Goal: Task Accomplishment & Management: Manage account settings

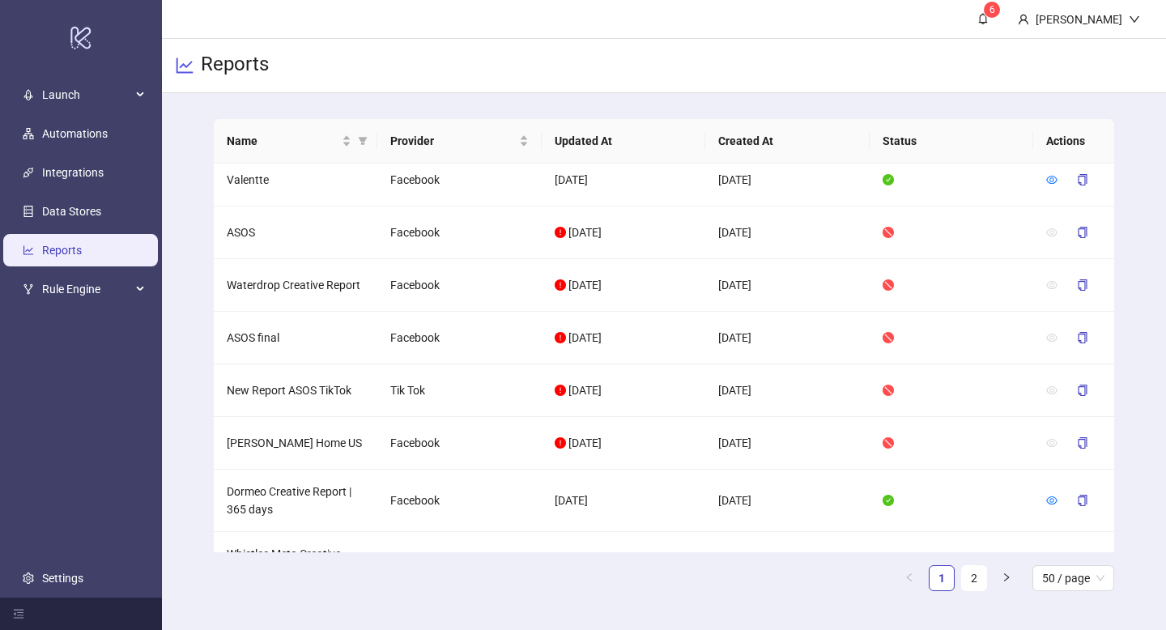
scroll to position [173, 0]
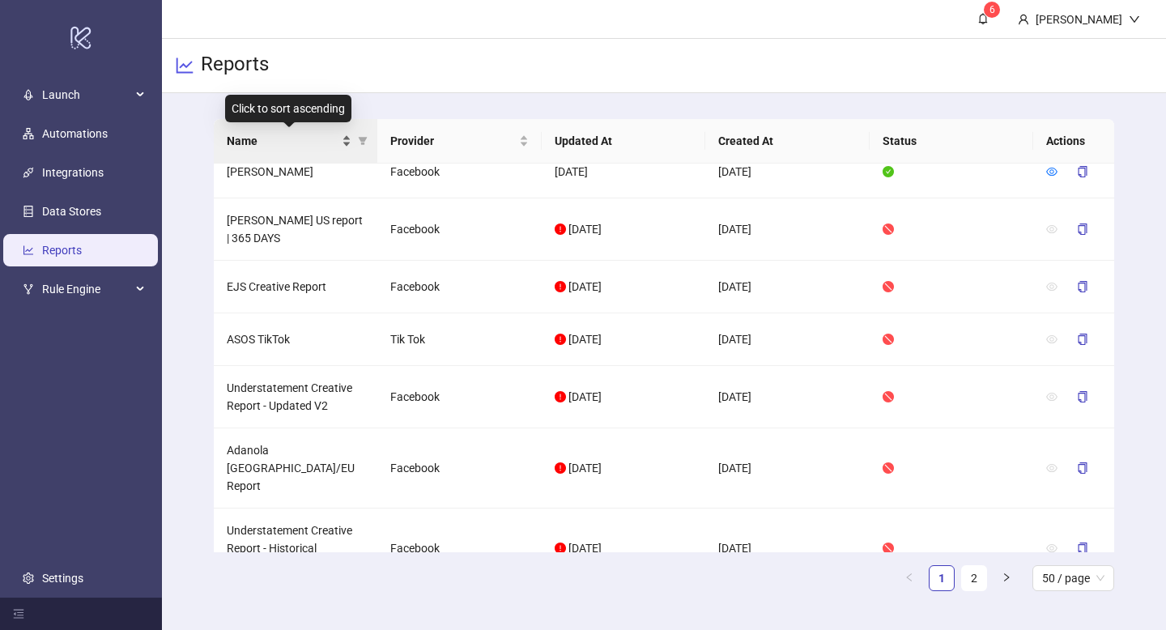
click at [339, 144] on div "Name" at bounding box center [290, 141] width 126 height 18
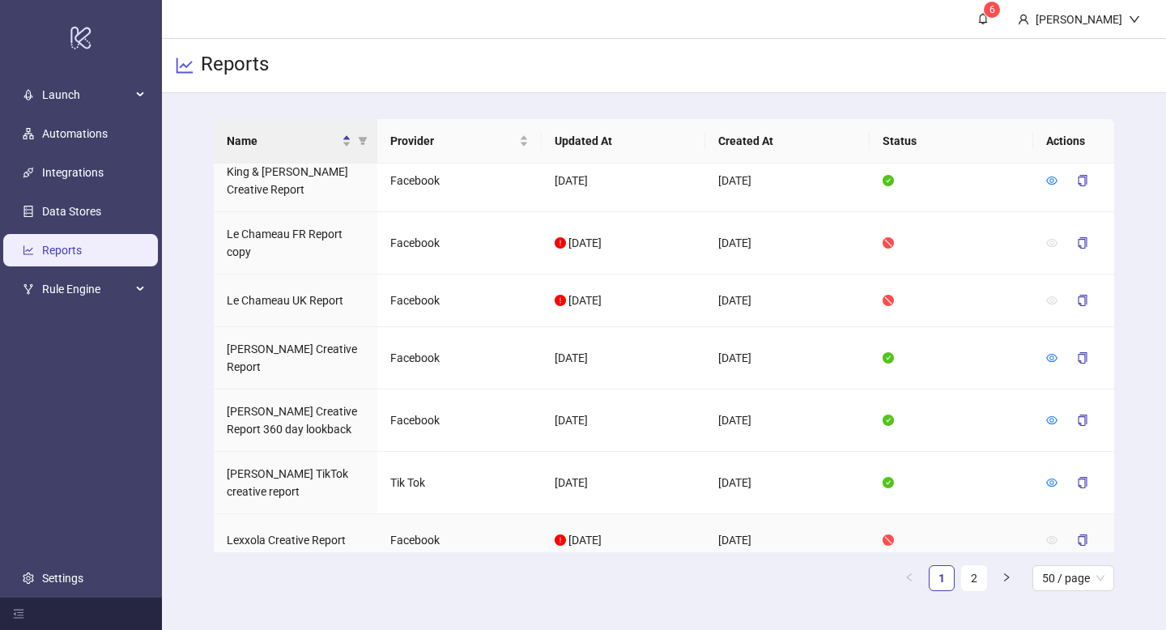
scroll to position [2370, 0]
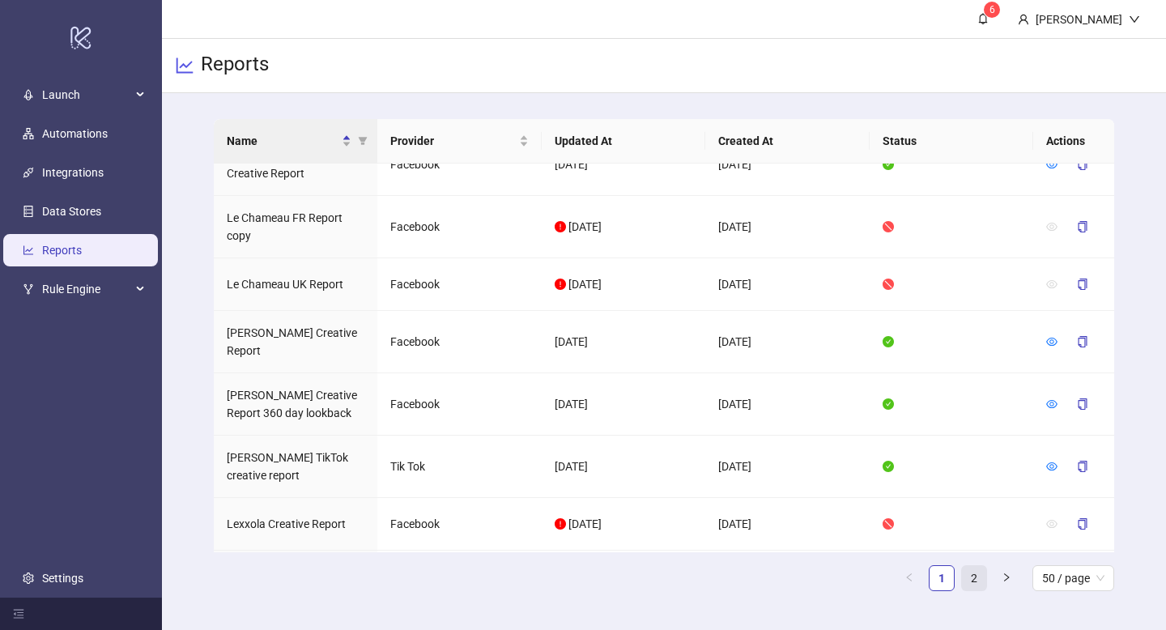
click at [978, 577] on link "2" at bounding box center [974, 578] width 24 height 24
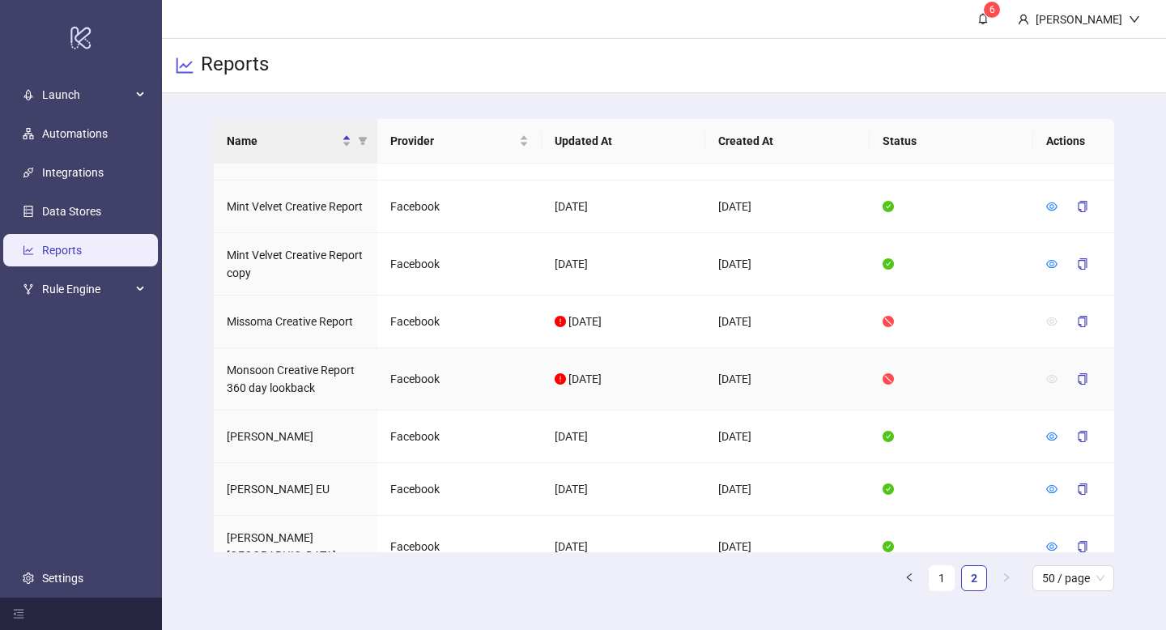
scroll to position [37, 0]
click at [1055, 433] on icon "eye" at bounding box center [1052, 434] width 11 height 11
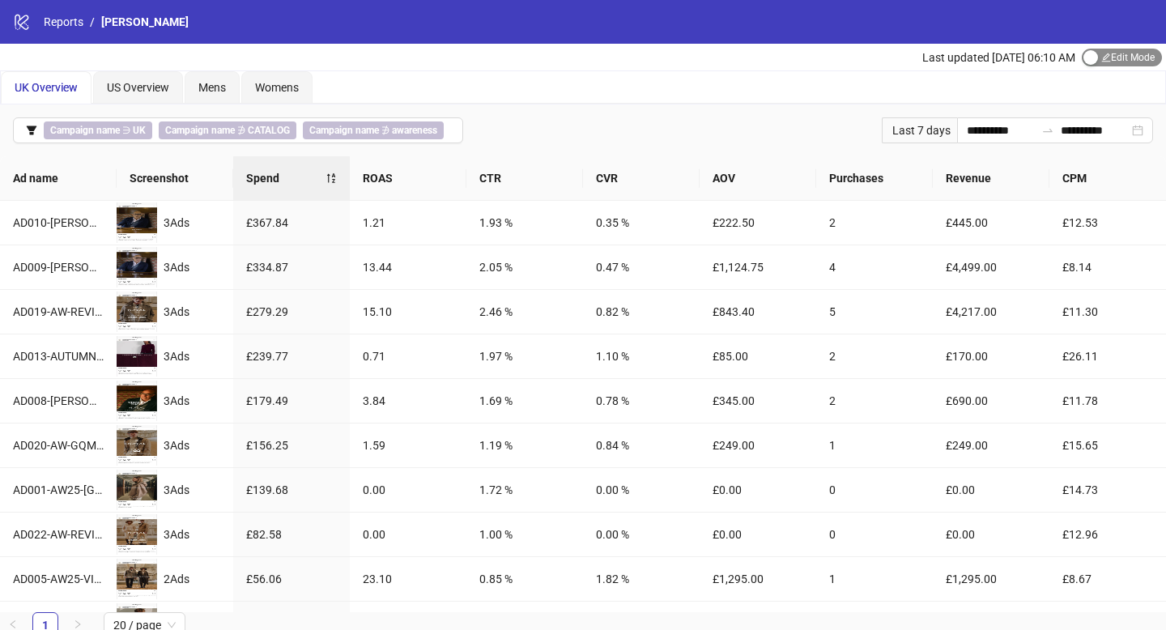
click at [1101, 57] on span "Edit Mode Edit Mode" at bounding box center [1122, 58] width 80 height 18
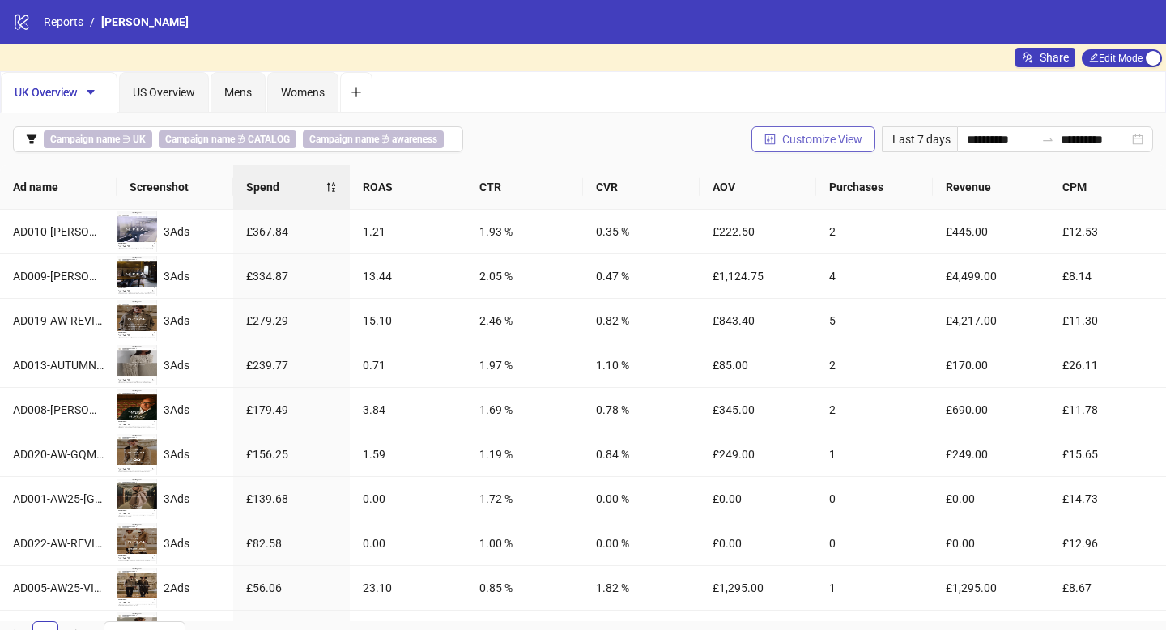
click at [809, 144] on span "Customize View" at bounding box center [822, 139] width 80 height 13
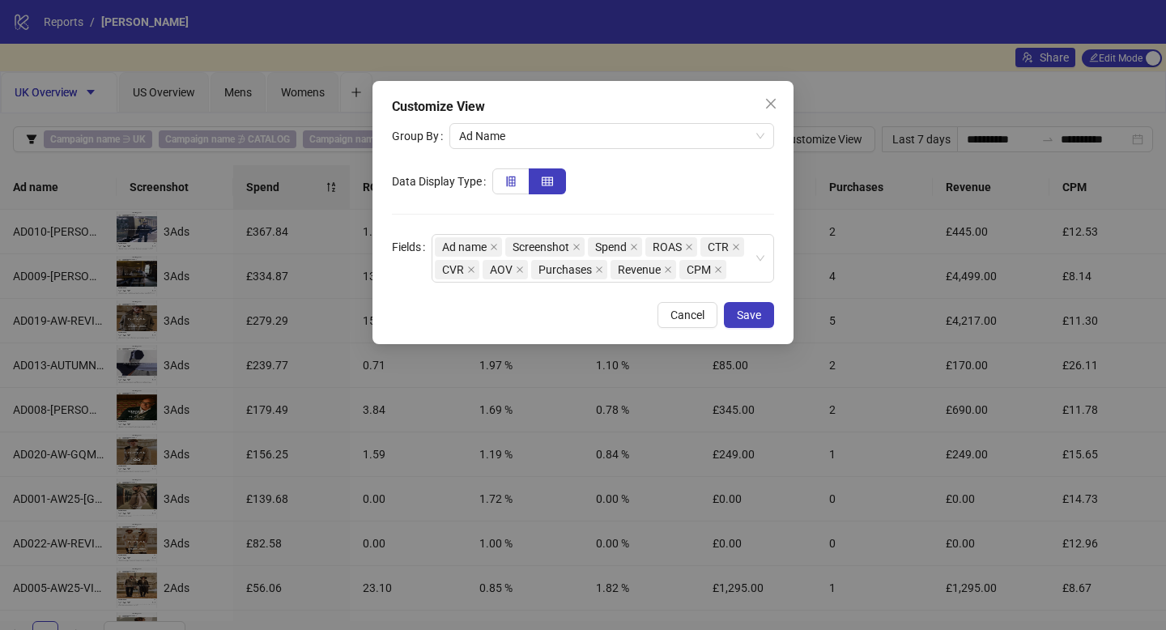
click at [514, 188] on label at bounding box center [510, 181] width 37 height 26
click at [752, 318] on span "Save" at bounding box center [749, 315] width 24 height 13
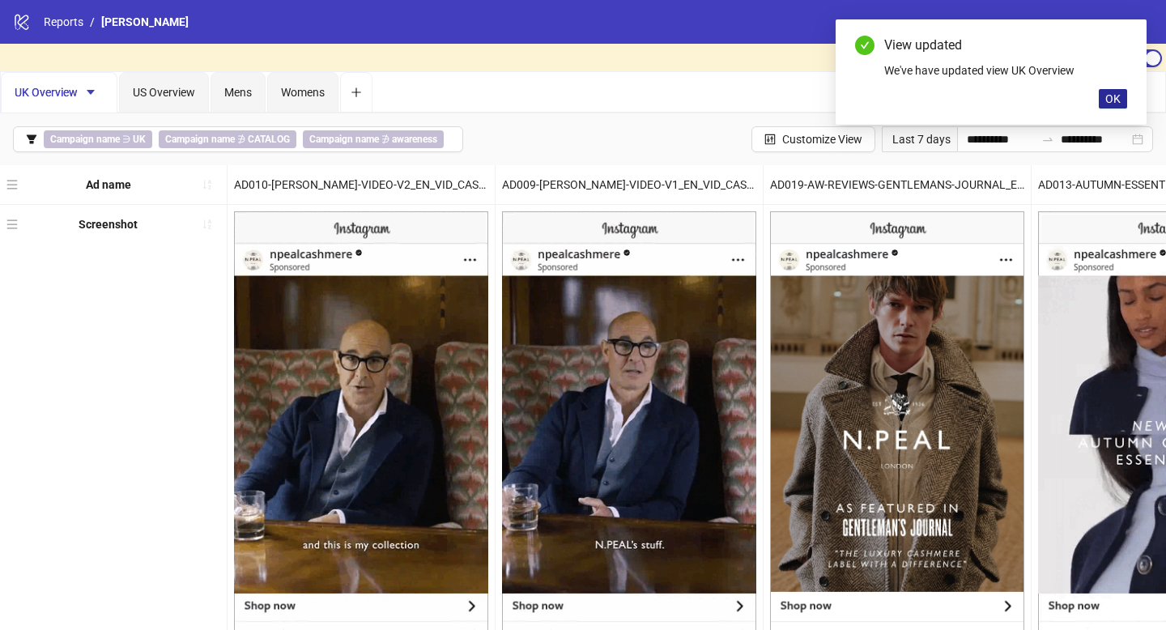
click at [1115, 99] on span "OK" at bounding box center [1113, 98] width 15 height 13
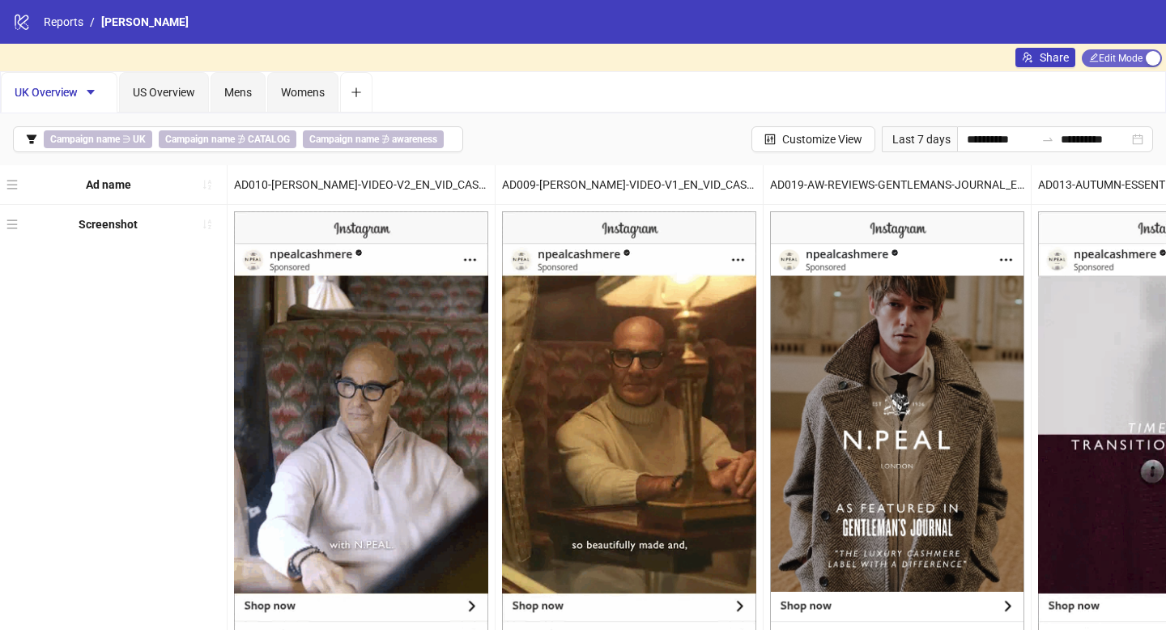
click at [1140, 54] on span "Edit Mode Edit Mode" at bounding box center [1122, 58] width 80 height 18
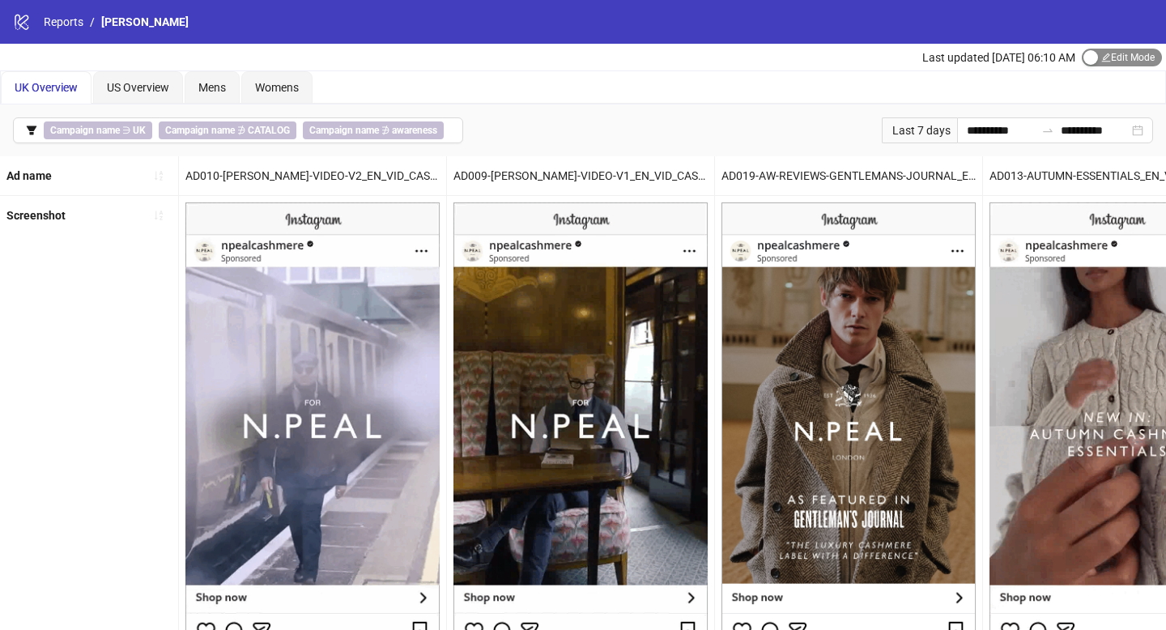
click at [1098, 51] on span "Edit Mode Edit Mode" at bounding box center [1122, 58] width 80 height 18
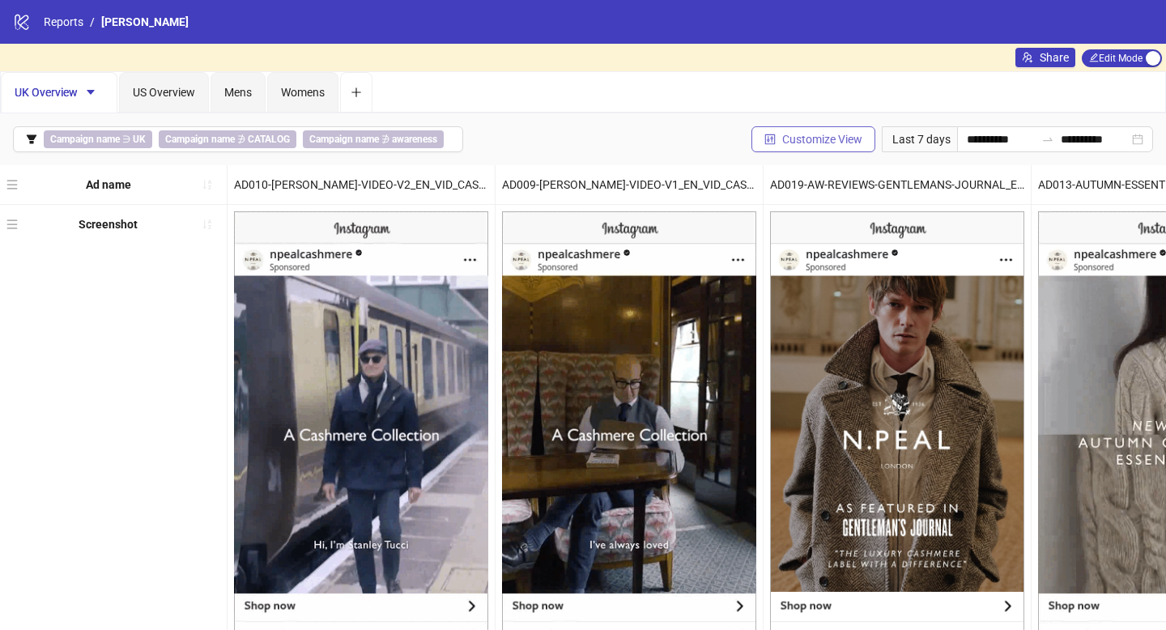
click at [815, 140] on span "Customize View" at bounding box center [822, 139] width 80 height 13
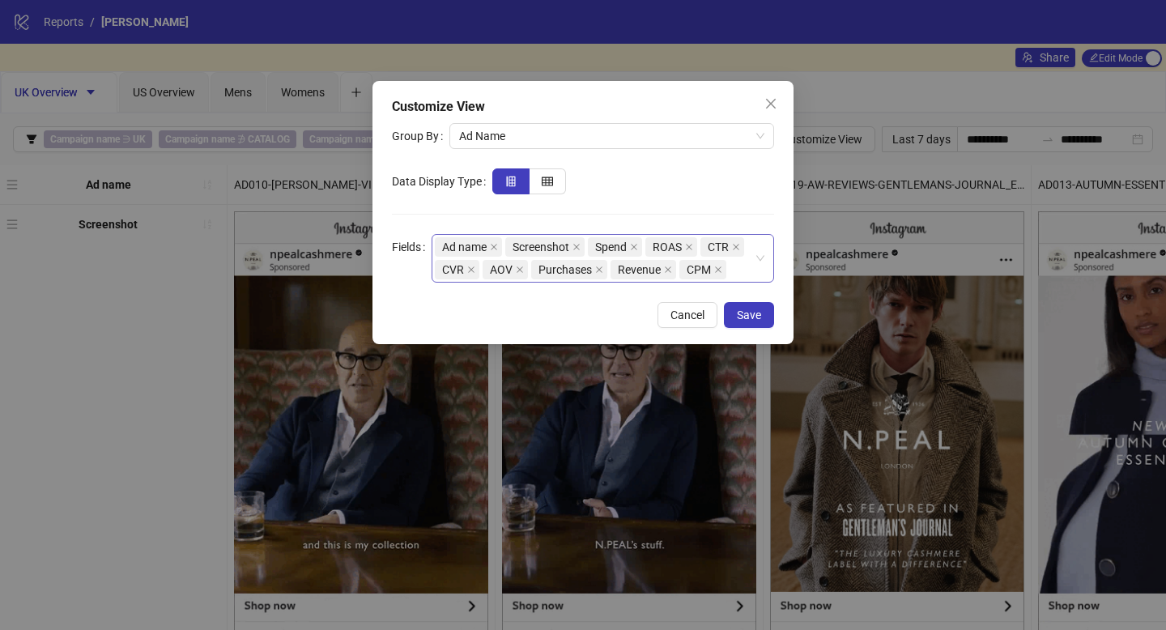
click at [740, 268] on div "Ad name Screenshot Spend ROAS CTR CVR AOV Purchases Revenue CPM" at bounding box center [594, 258] width 319 height 45
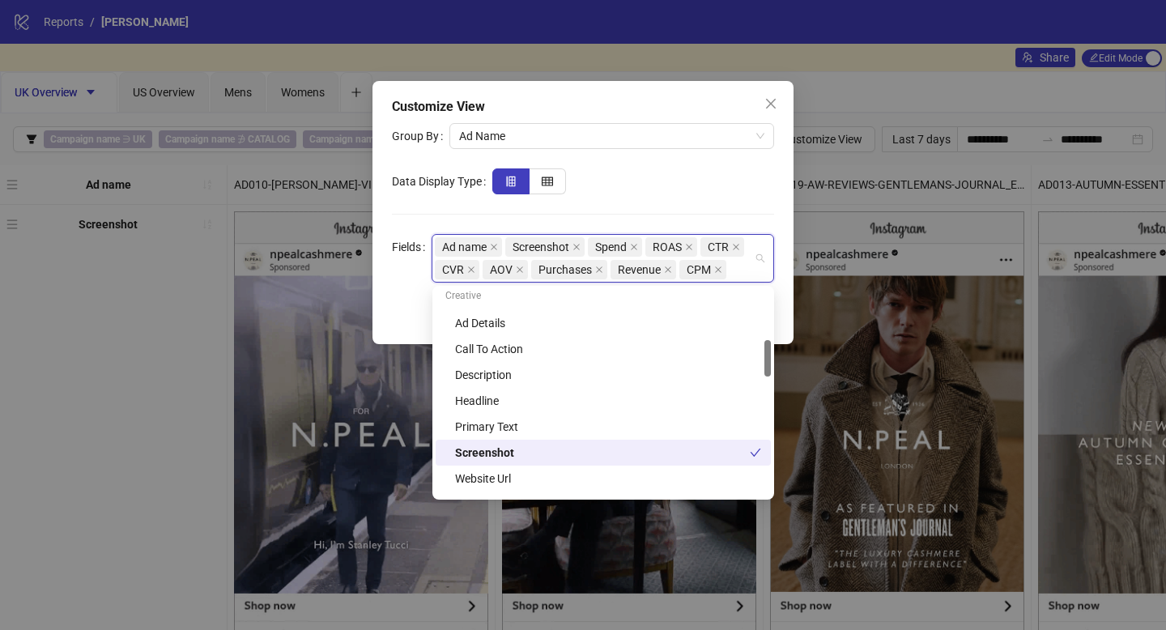
scroll to position [299, 0]
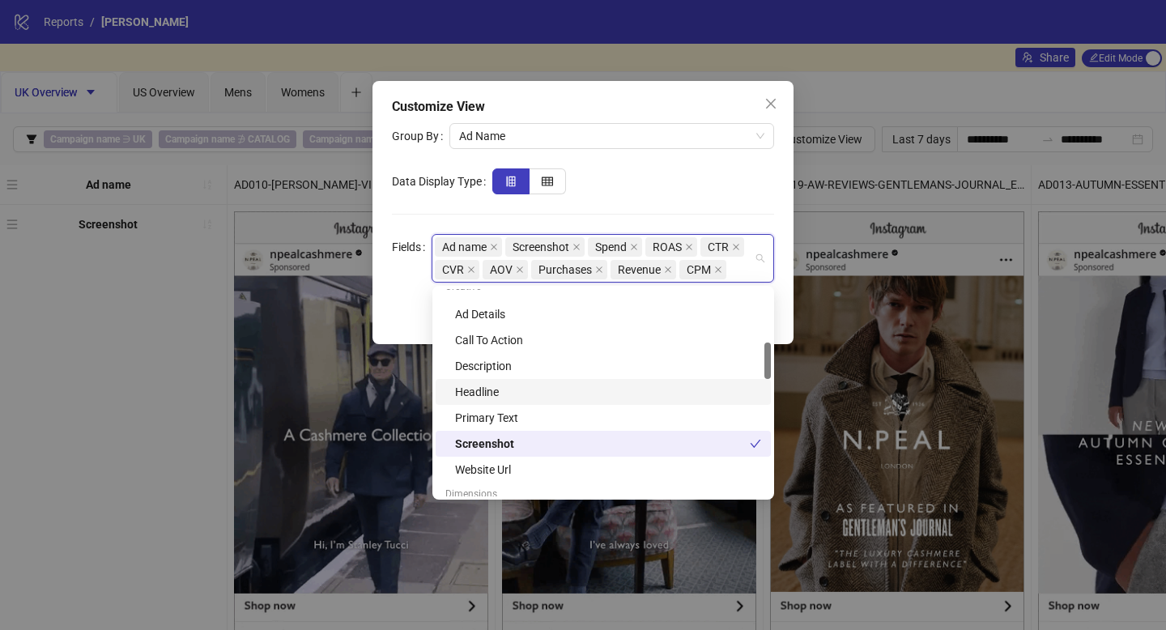
click at [676, 394] on div "Headline" at bounding box center [608, 392] width 306 height 18
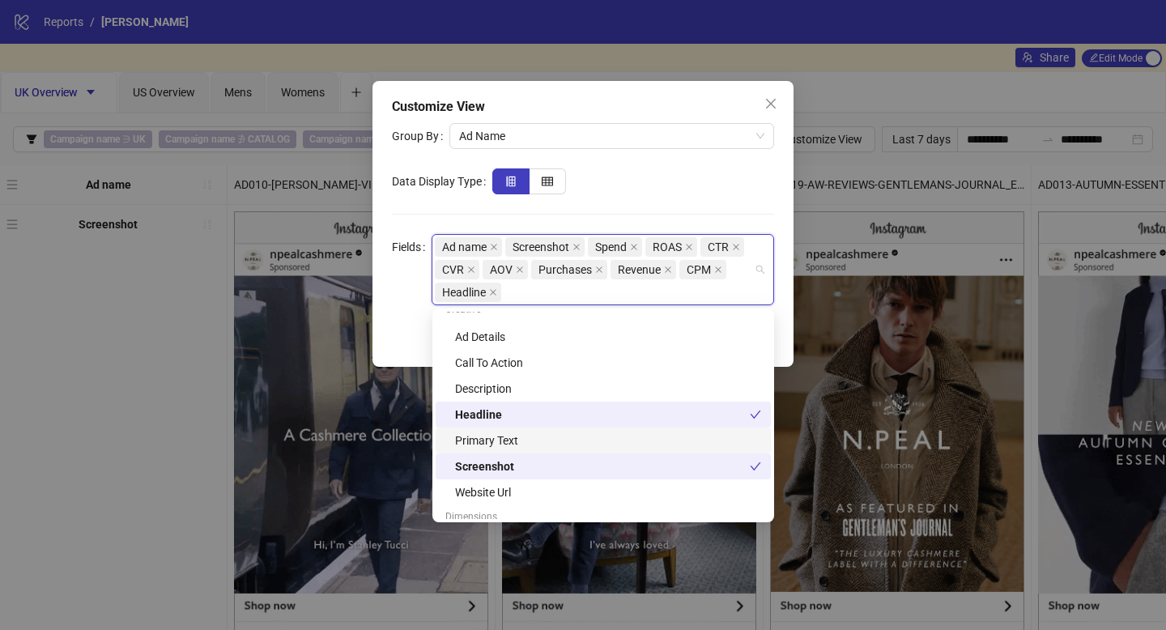
click at [673, 434] on div "Primary Text" at bounding box center [608, 441] width 306 height 18
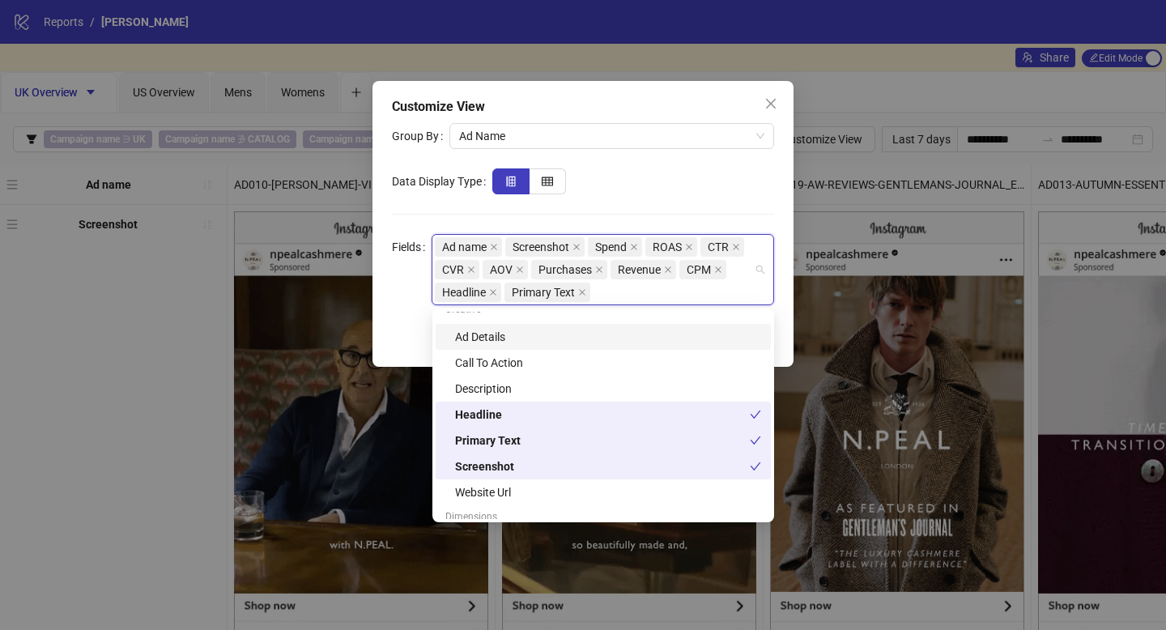
click at [722, 191] on div at bounding box center [633, 181] width 282 height 26
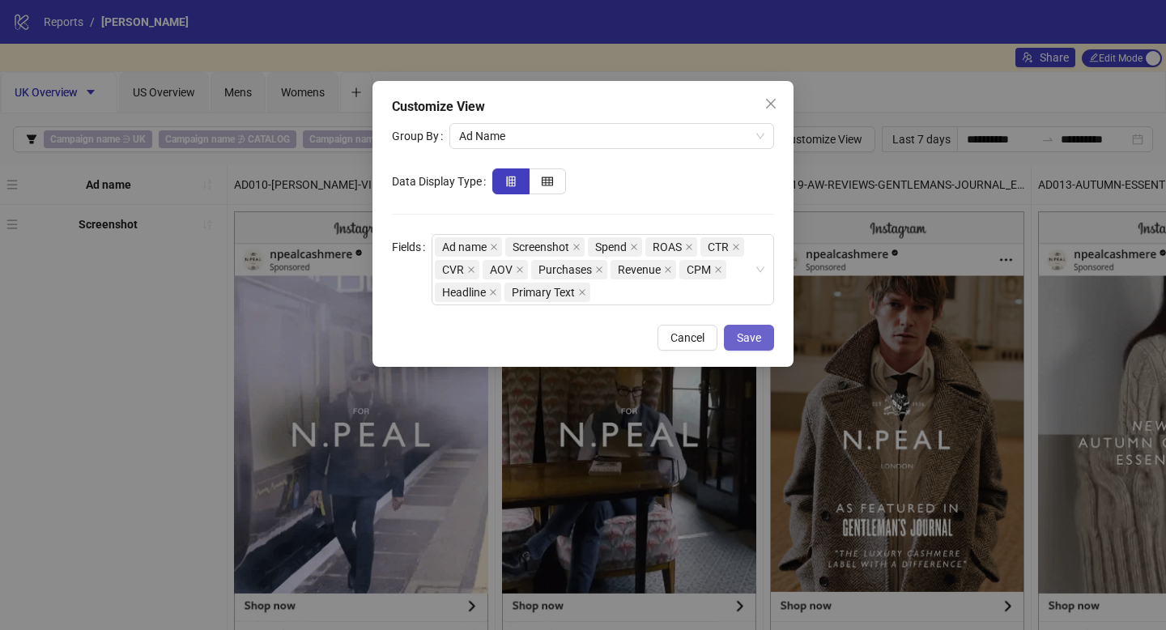
click at [740, 344] on button "Save" at bounding box center [749, 338] width 50 height 26
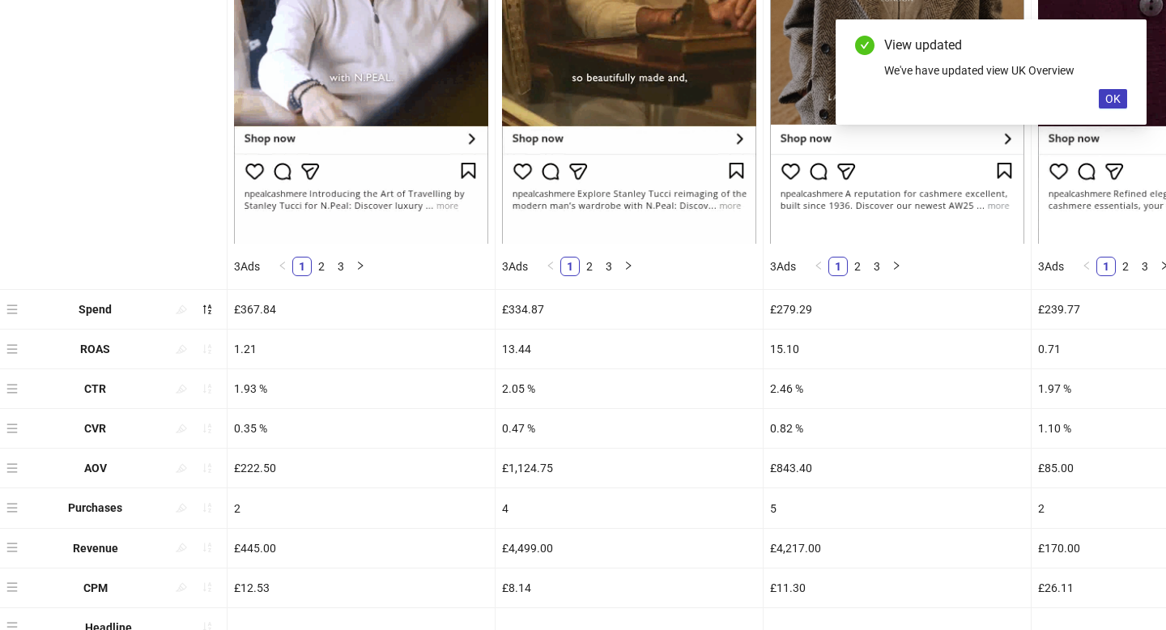
scroll to position [550, 0]
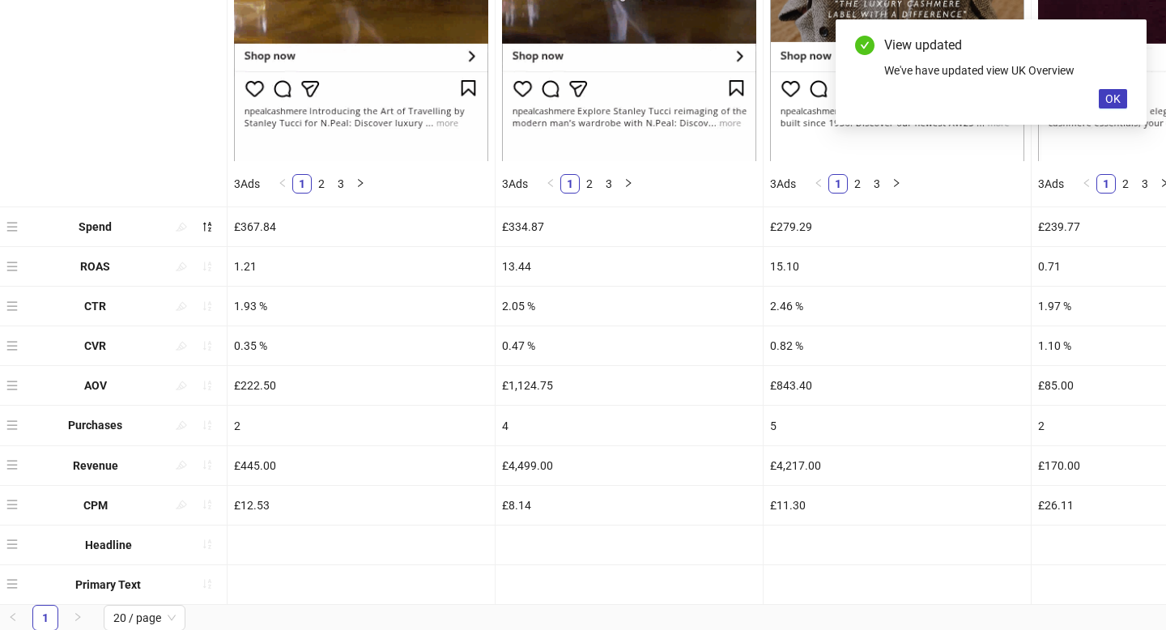
click at [616, 546] on div at bounding box center [629, 545] width 267 height 39
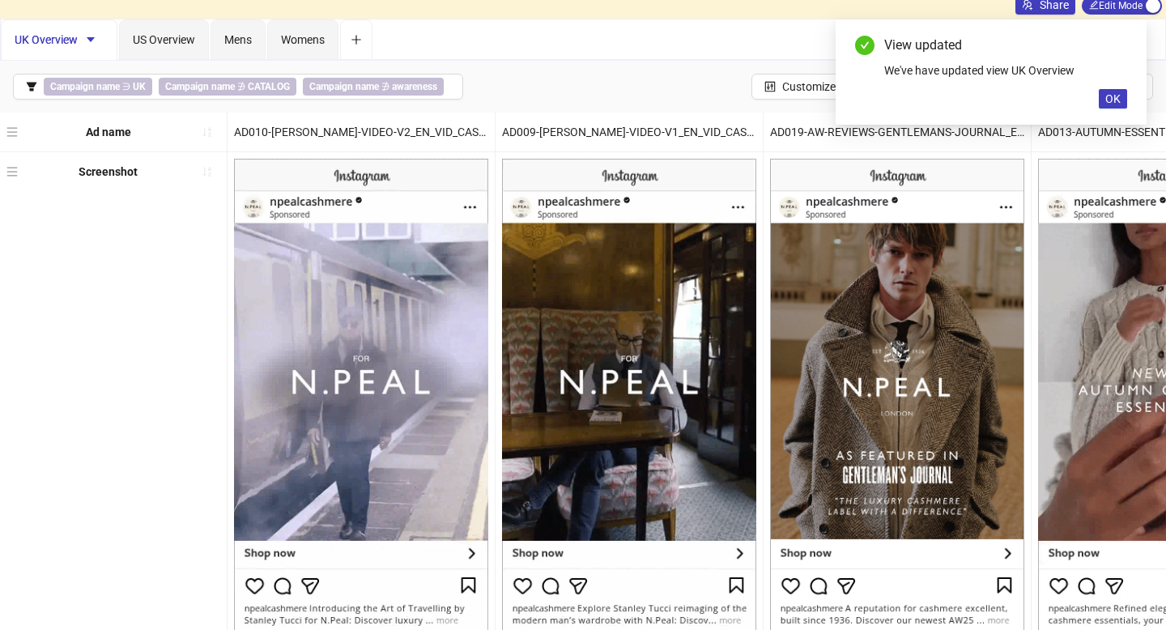
scroll to position [0, 0]
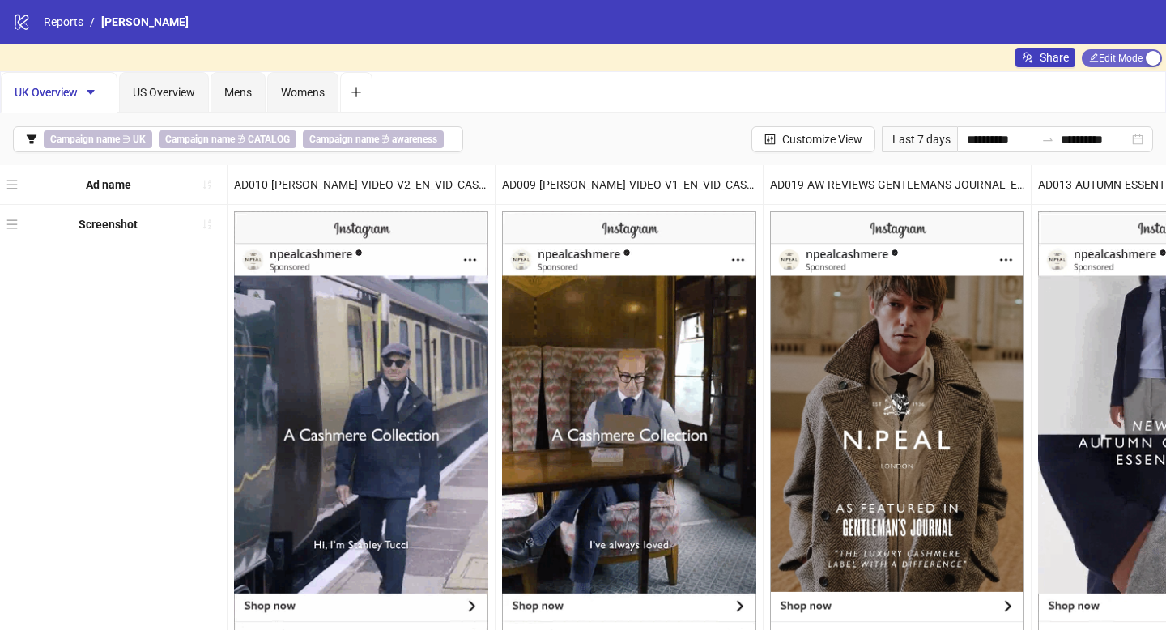
click at [1117, 57] on span "Edit Mode Edit Mode" at bounding box center [1122, 58] width 80 height 18
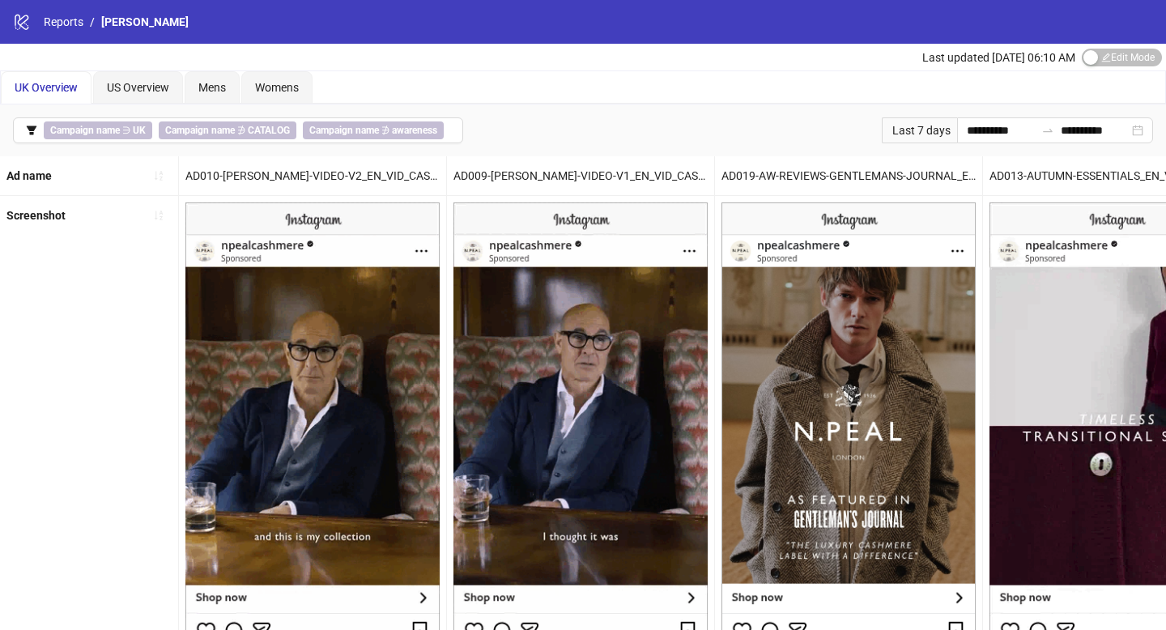
scroll to position [541, 0]
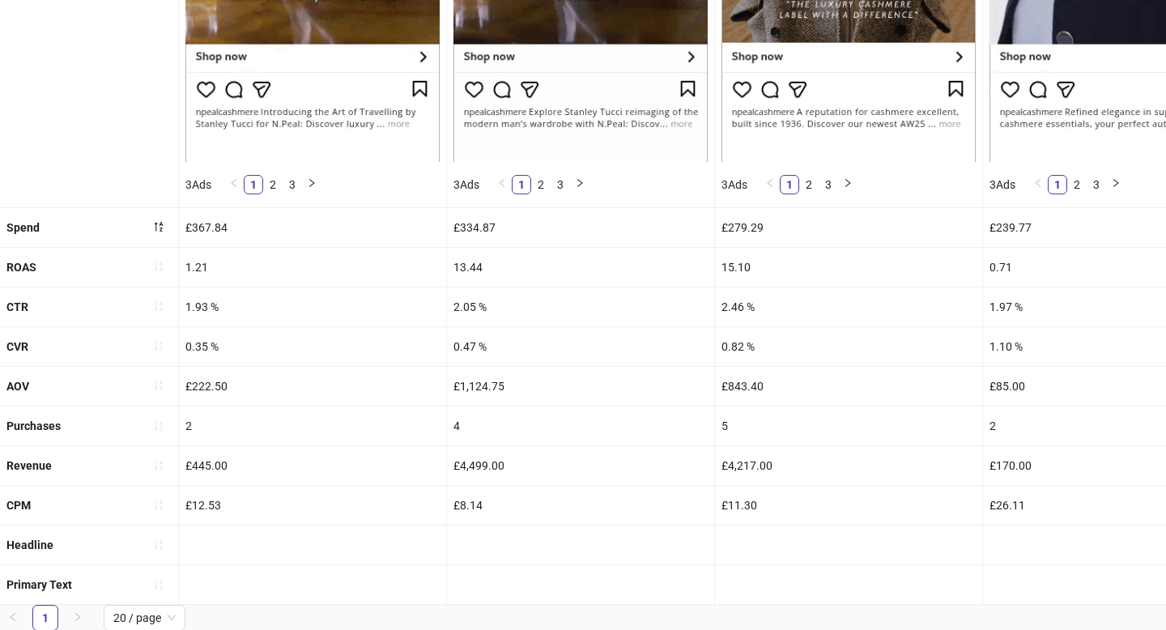
click at [484, 539] on div at bounding box center [580, 545] width 267 height 39
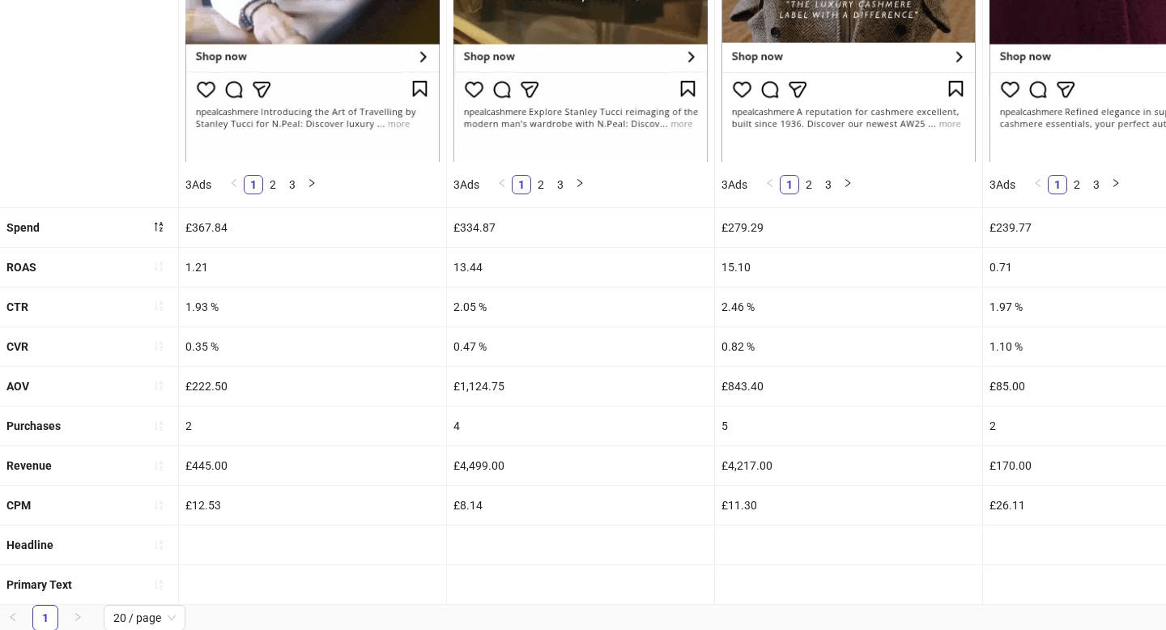
click at [484, 539] on div at bounding box center [580, 545] width 267 height 39
